Goal: Find specific page/section: Find specific page/section

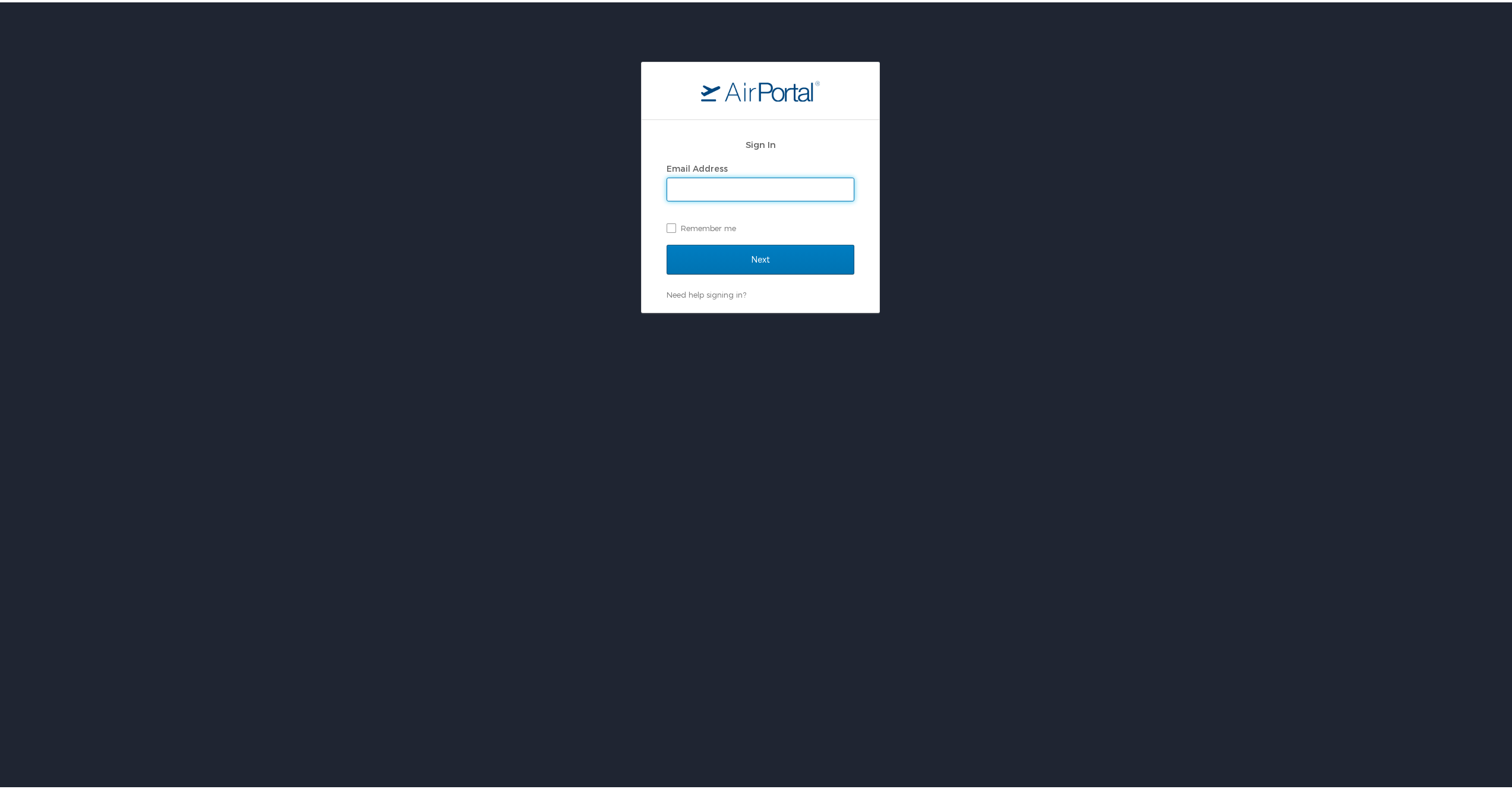
type input "jeffrey.madsen@cbtravel.com"
click at [754, 258] on input "Next" at bounding box center [761, 257] width 188 height 29
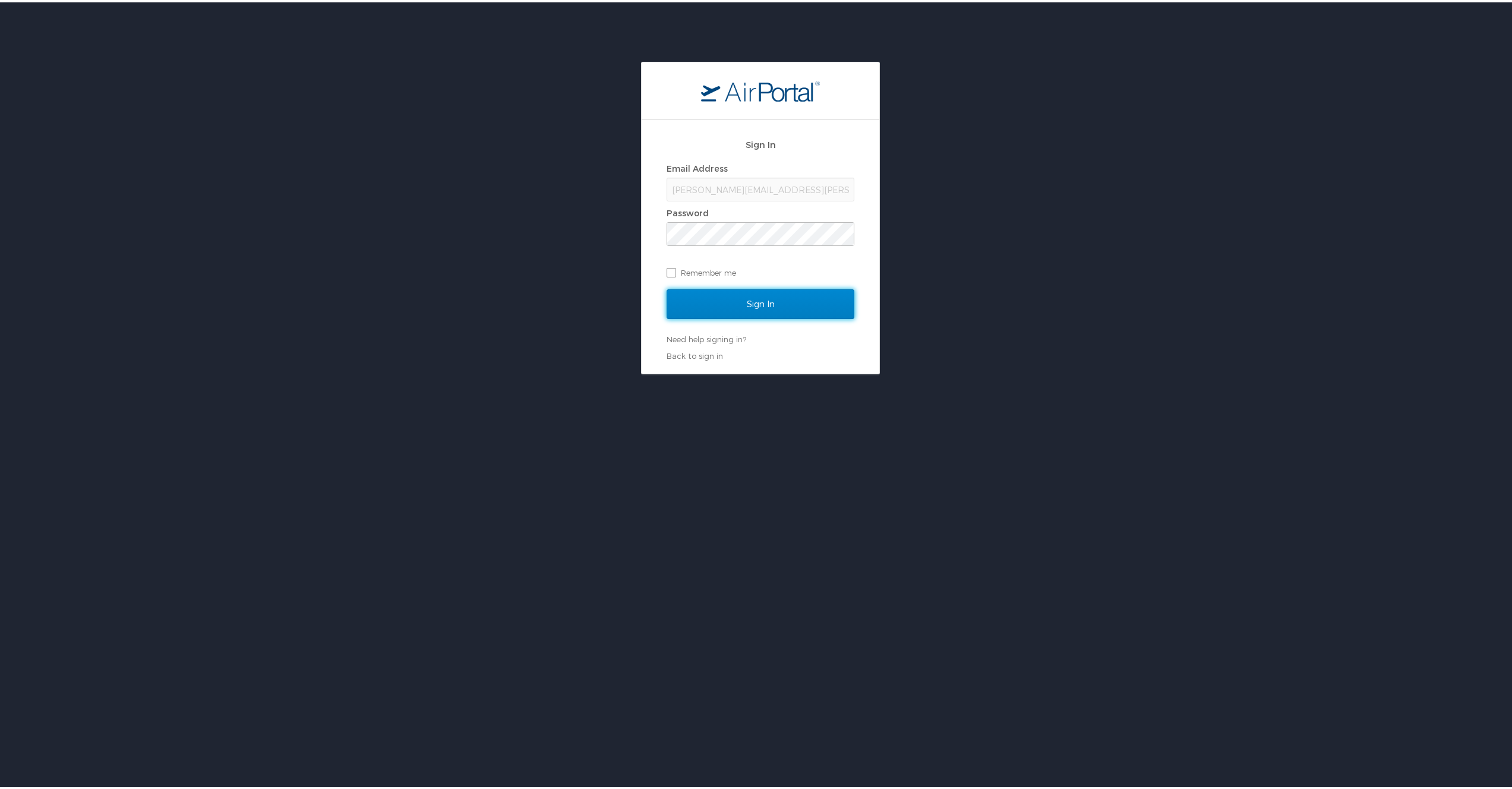
click at [756, 295] on input "Sign In" at bounding box center [761, 302] width 188 height 29
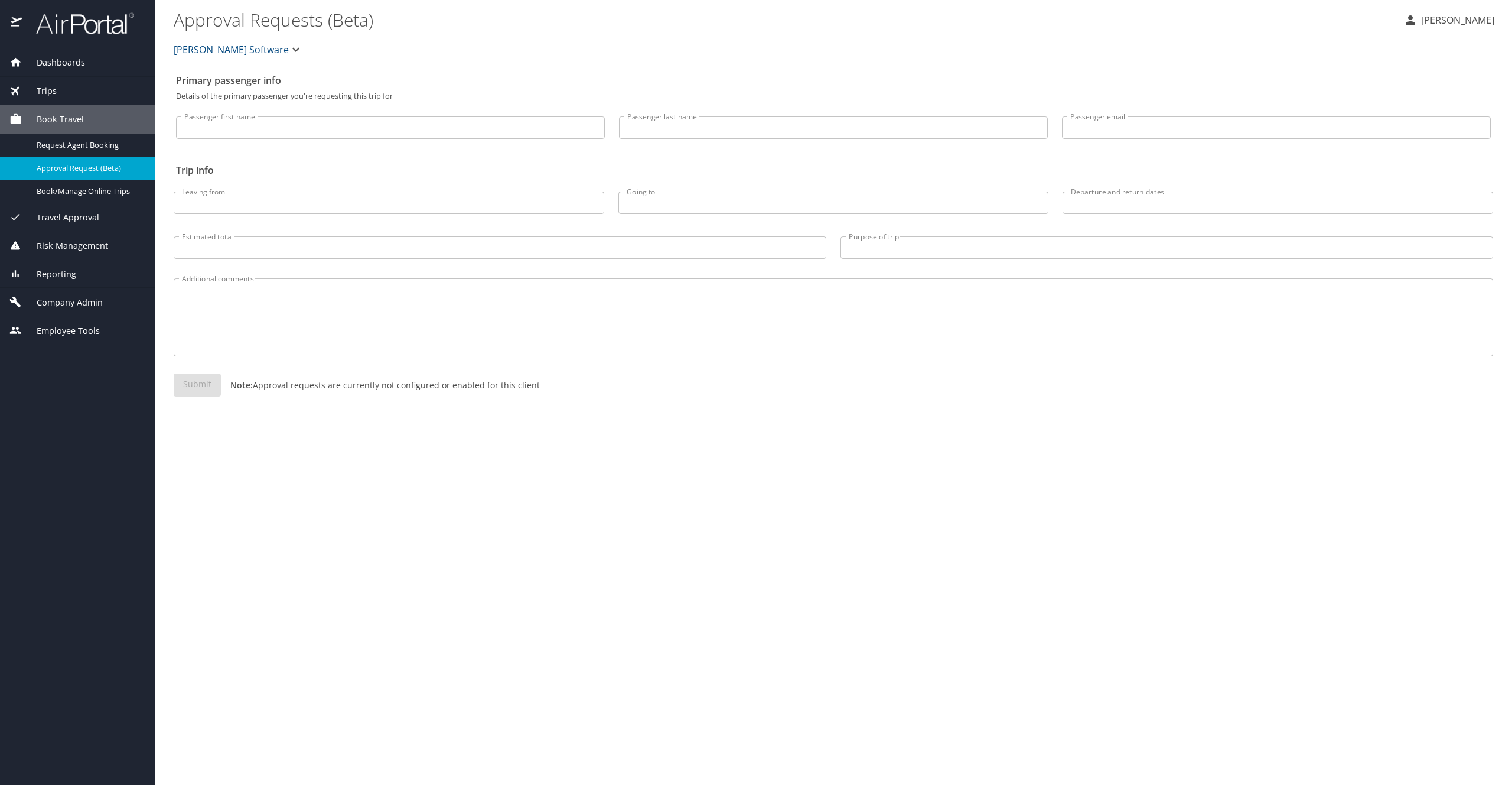
click at [60, 68] on span "Dashboards" at bounding box center [53, 62] width 63 height 13
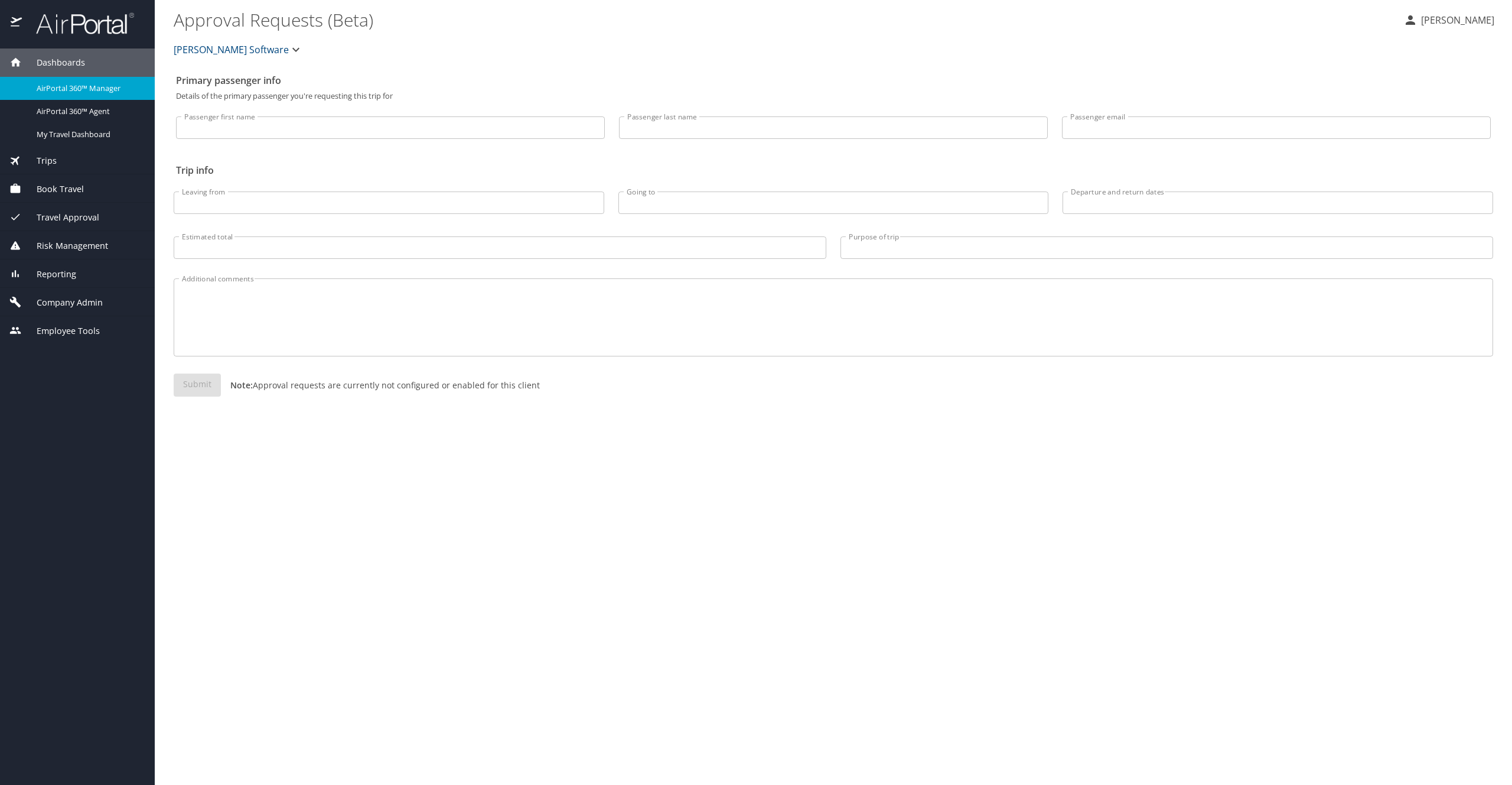
click at [218, 56] on span "[PERSON_NAME] Software" at bounding box center [231, 50] width 115 height 17
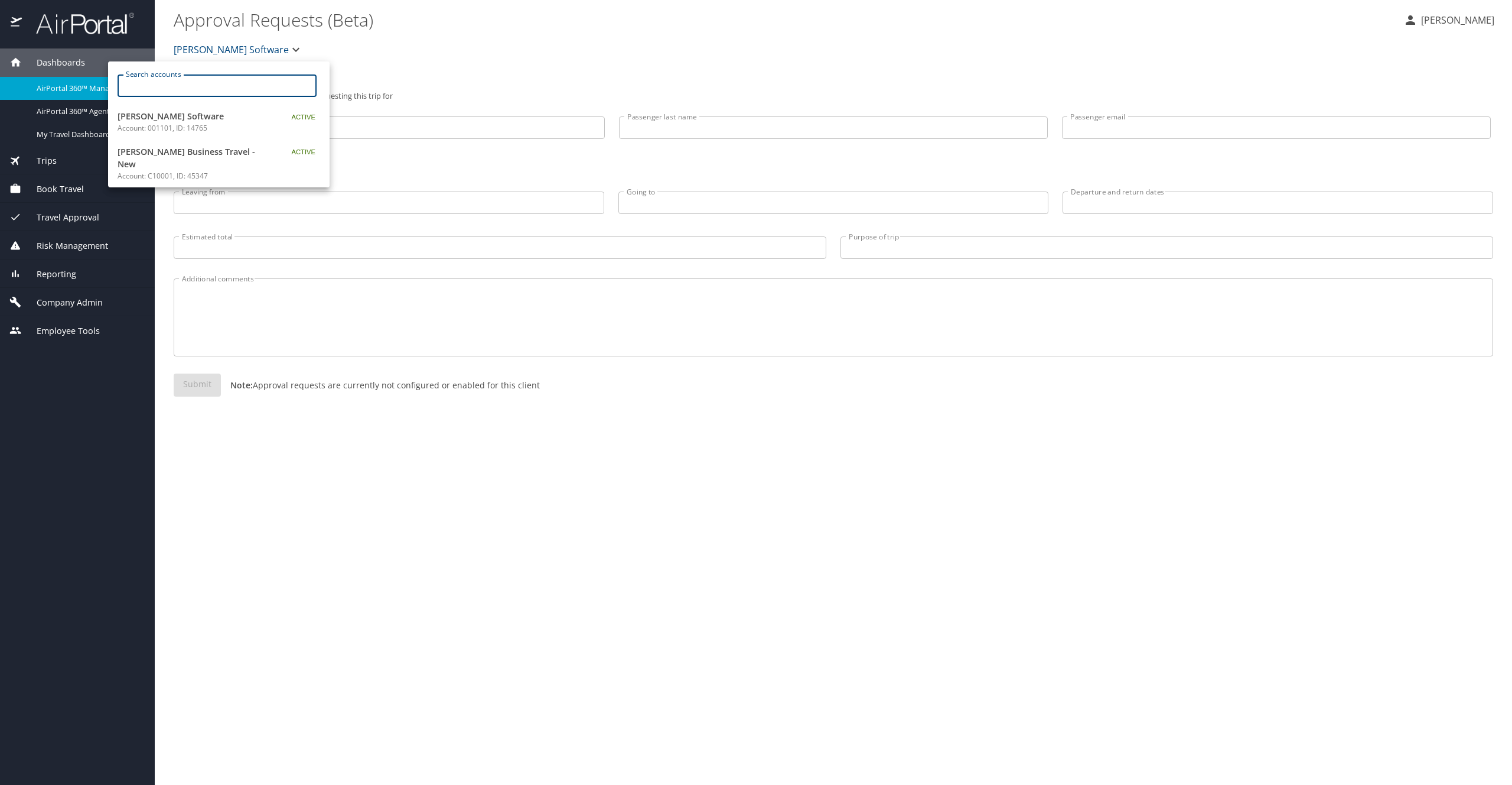
click at [214, 83] on input "Search accounts" at bounding box center [221, 86] width 191 height 22
click at [237, 79] on input "gppse" at bounding box center [221, 86] width 191 height 22
click at [231, 86] on input "gppse" at bounding box center [221, 86] width 191 height 22
type input "goosehe"
click at [199, 163] on p "Account: 302003, ID: 45974" at bounding box center [192, 163] width 148 height 10
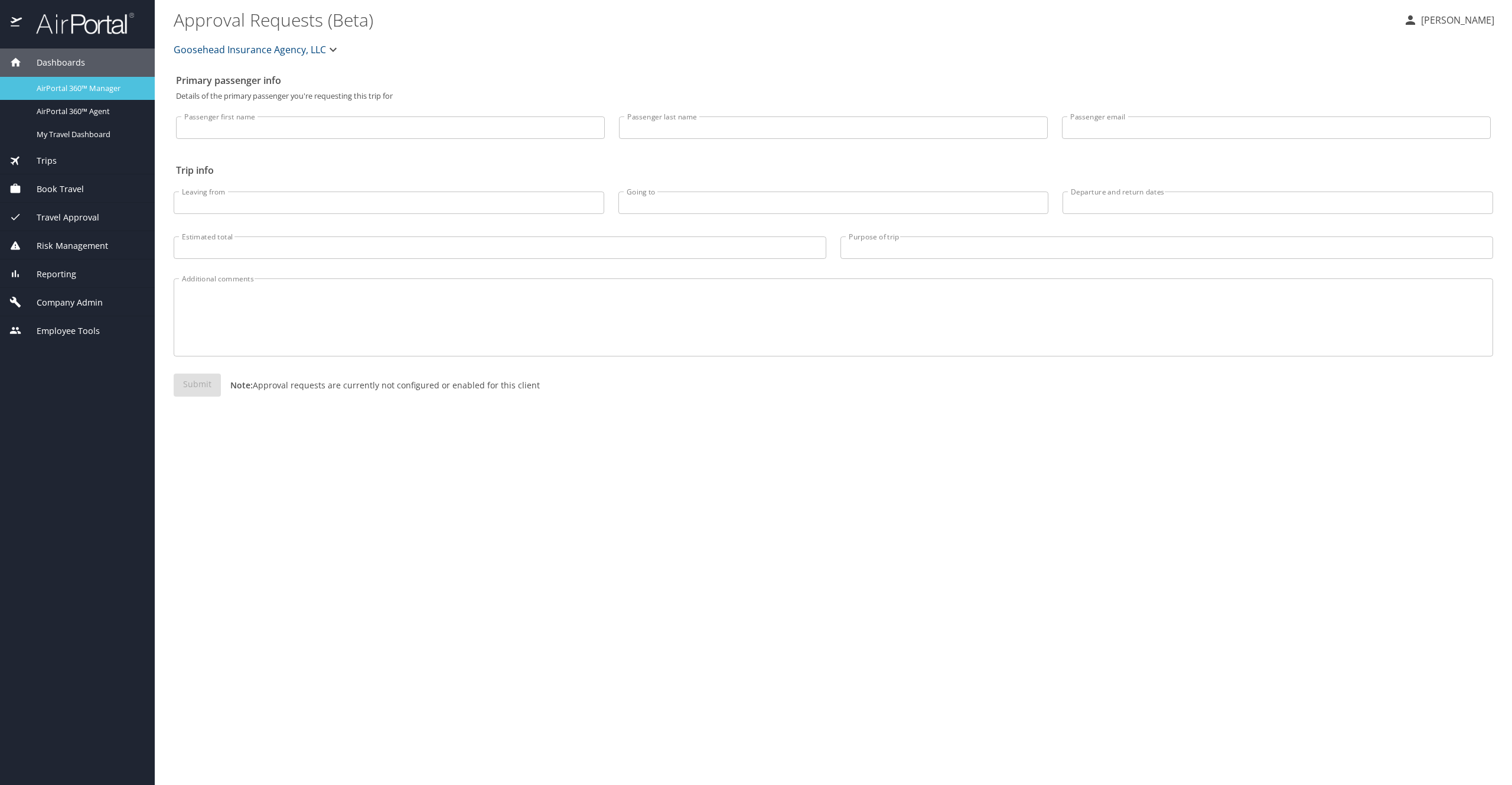
click at [73, 87] on span "AirPortal 360™ Manager" at bounding box center [89, 89] width 104 height 11
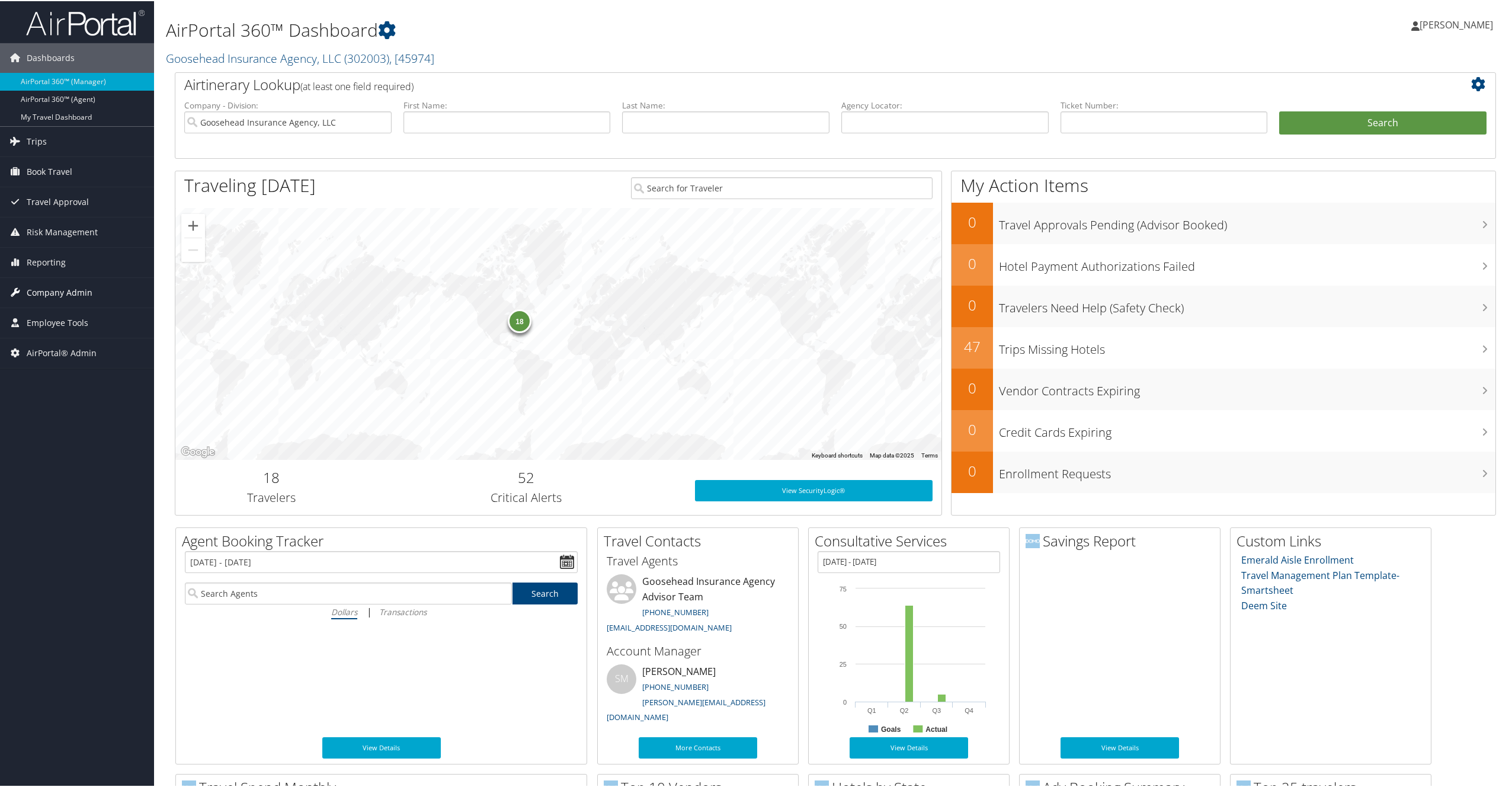
click at [68, 293] on span "Company Admin" at bounding box center [59, 291] width 66 height 29
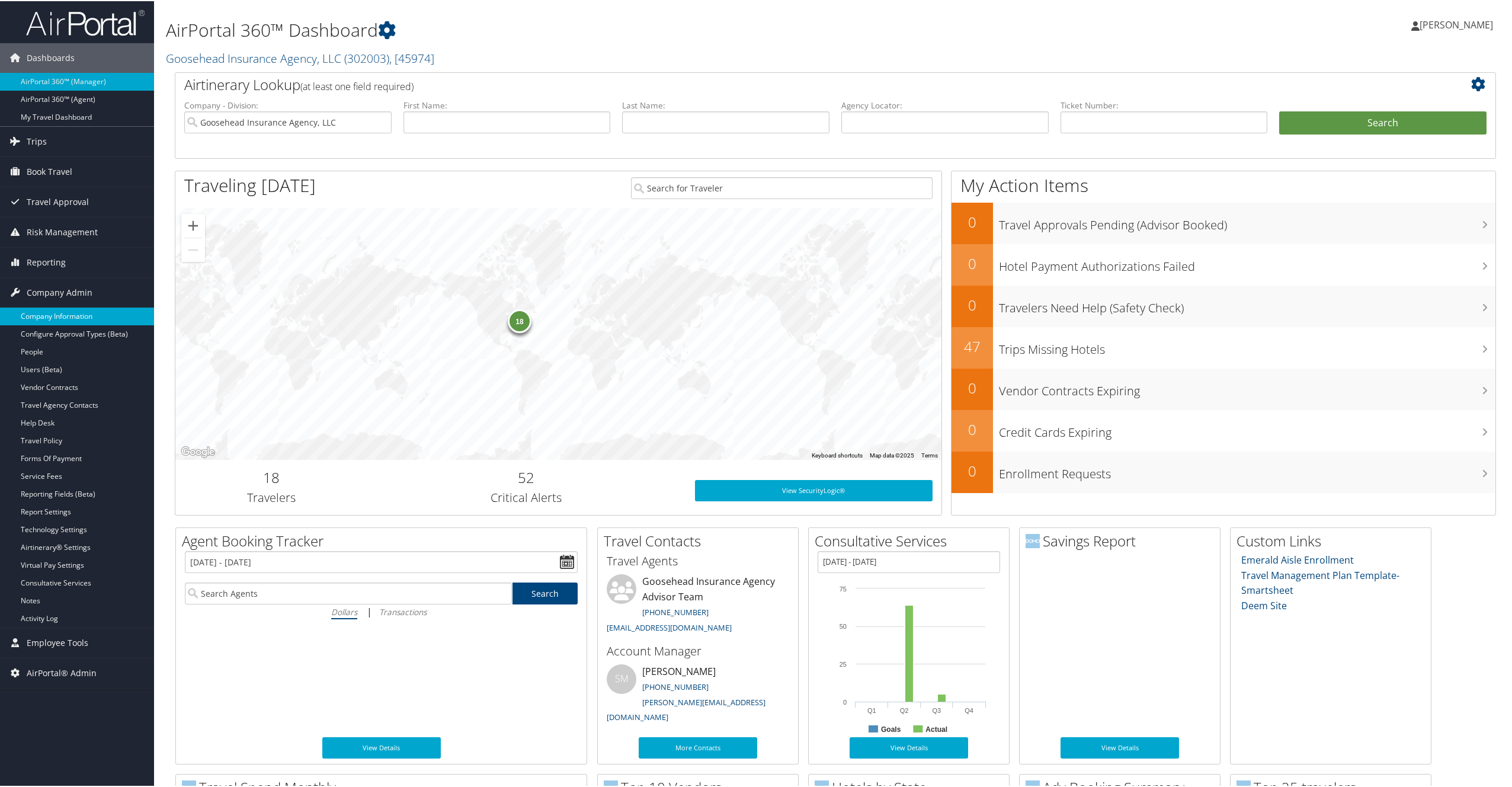
click at [64, 322] on link "Company Information" at bounding box center [77, 315] width 154 height 17
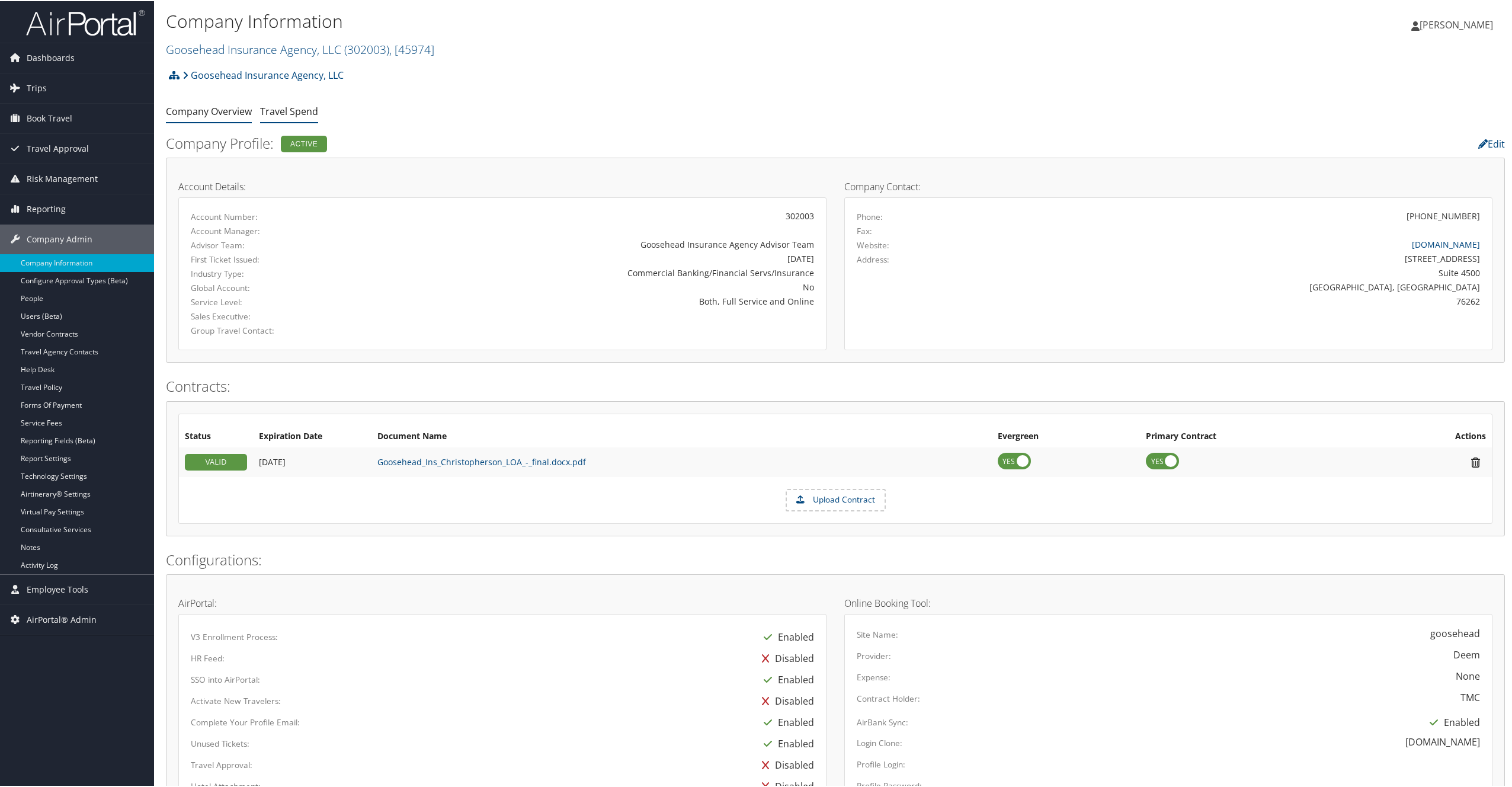
click at [274, 113] on link "Travel Spend" at bounding box center [289, 110] width 58 height 13
